Goal: Task Accomplishment & Management: Manage account settings

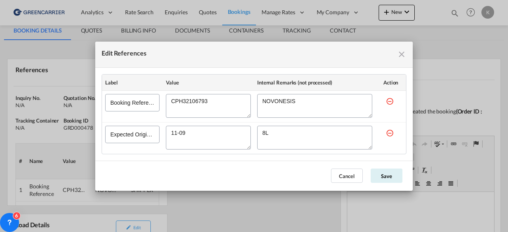
click at [404, 52] on md-icon "icon-close fg-AAA8AD cursor" at bounding box center [402, 55] width 10 height 10
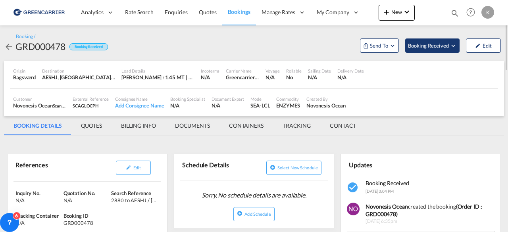
click at [430, 46] on span "Booking Received" at bounding box center [429, 46] width 42 height 8
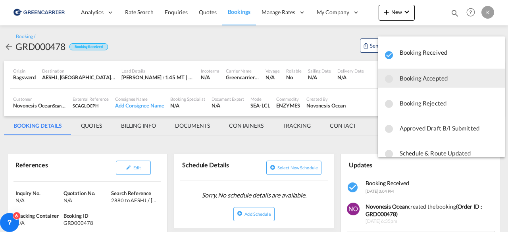
click at [439, 83] on span "Booking Accepted" at bounding box center [449, 78] width 99 height 14
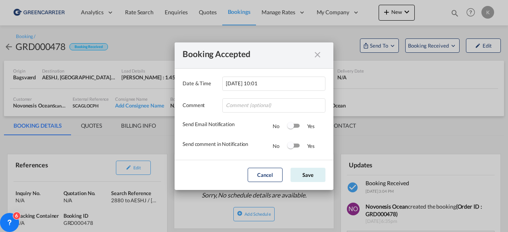
click at [309, 168] on div "Cancel Save" at bounding box center [287, 175] width 86 height 14
click at [312, 173] on button "Save" at bounding box center [308, 175] width 35 height 14
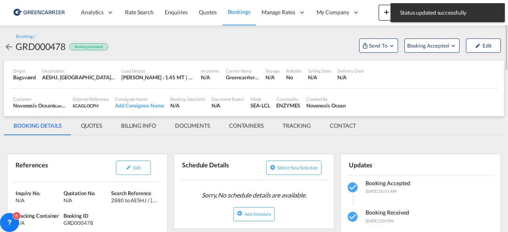
click at [11, 48] on md-icon "icon-arrow-left" at bounding box center [9, 47] width 10 height 10
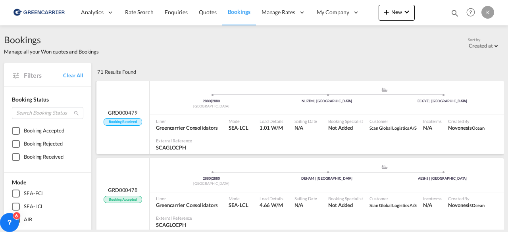
click at [173, 96] on ul "2880 | 2880 [GEOGRAPHIC_DATA] .a{fill:#aaa8ad;} .a{fill:#aaa8ad;} NLRTM | [GEOG…" at bounding box center [327, 97] width 347 height 4
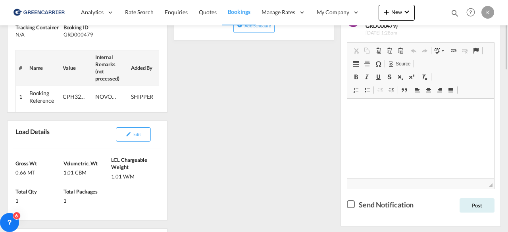
scroll to position [129, 0]
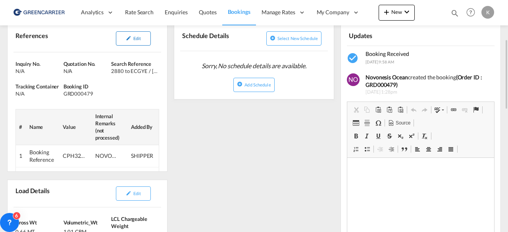
click at [127, 43] on button "Edit" at bounding box center [133, 38] width 35 height 14
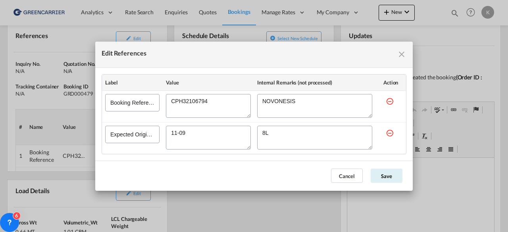
click at [347, 167] on md-dialog-actions "Cancel Save" at bounding box center [254, 176] width 318 height 30
click at [348, 169] on button "Cancel" at bounding box center [347, 176] width 32 height 14
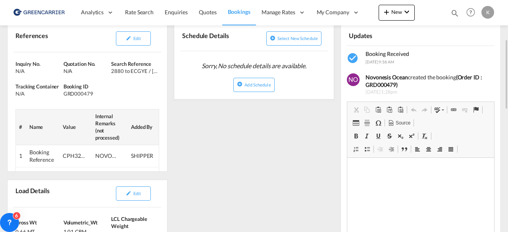
scroll to position [189, 0]
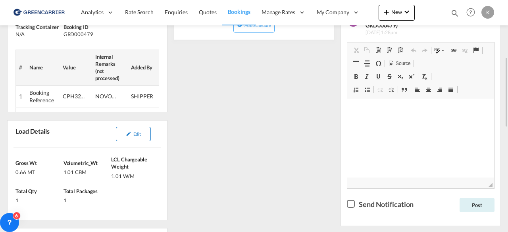
click at [140, 136] on button "Edit" at bounding box center [133, 134] width 35 height 14
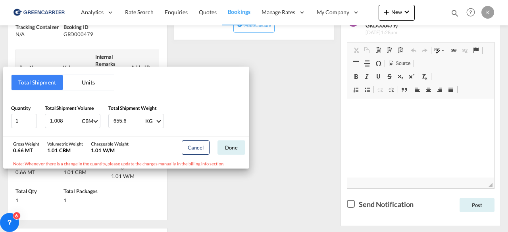
click at [320, 151] on div "Total Shipment Units Quantity 1 Total Shipment Volume 1.008 CBM CBM CFT Total S…" at bounding box center [254, 116] width 508 height 232
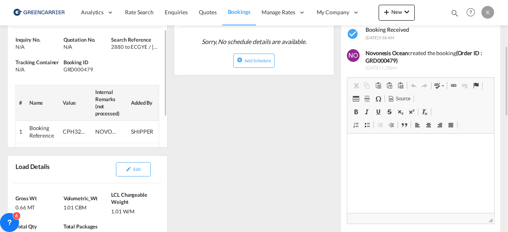
scroll to position [0, 0]
click at [74, 69] on div "GRD000479" at bounding box center [87, 69] width 46 height 7
copy div "GRD000479"
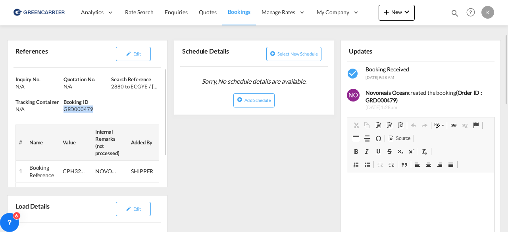
scroll to position [114, 0]
click at [140, 53] on span "Edit" at bounding box center [137, 53] width 8 height 5
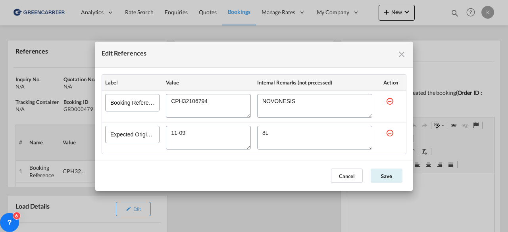
click at [195, 107] on textarea "Edit References" at bounding box center [208, 106] width 85 height 24
